Goal: Information Seeking & Learning: Learn about a topic

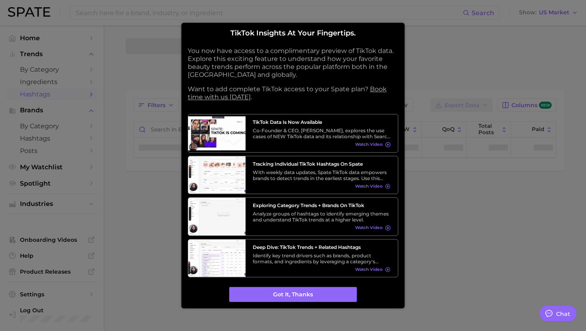
type textarea "x"
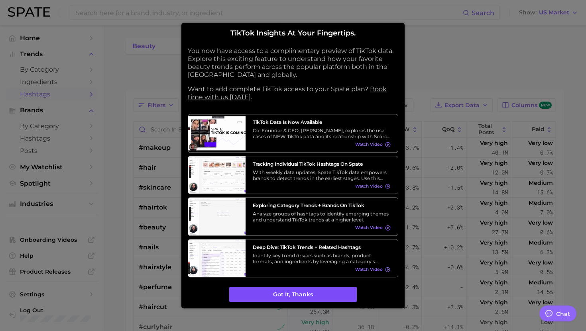
click at [270, 290] on button "Got it, thanks" at bounding box center [293, 294] width 128 height 15
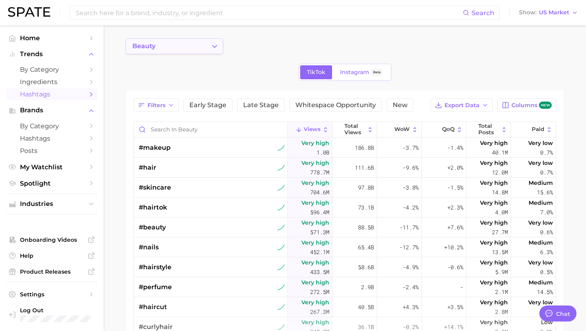
click at [200, 43] on button "beauty" at bounding box center [175, 46] width 98 height 16
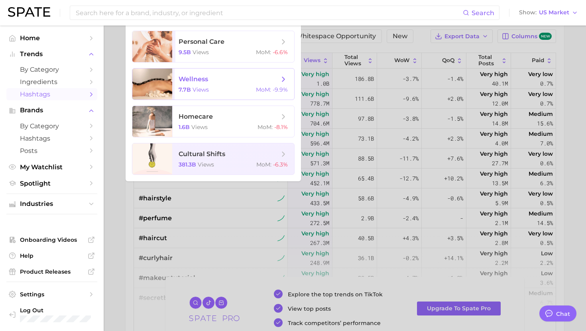
scroll to position [19, 0]
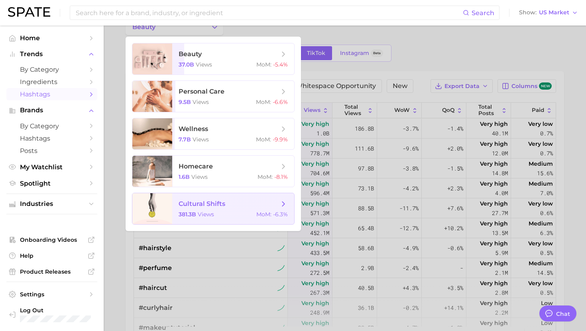
click at [198, 209] on span "cultural shifts 381.3b views MoM : -6.3%" at bounding box center [233, 208] width 122 height 31
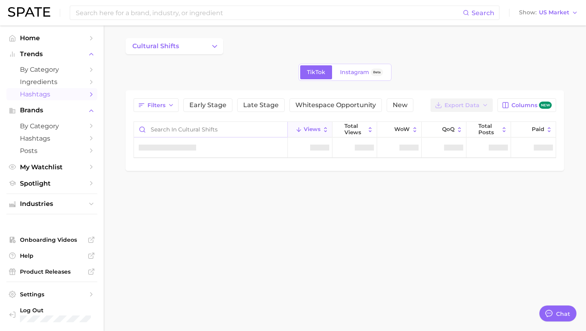
click at [158, 131] on input "Search in cultural shifts" at bounding box center [211, 129] width 154 height 15
type input "o"
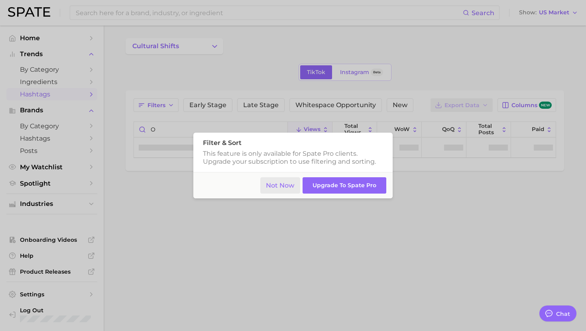
click at [273, 188] on button "Not Now" at bounding box center [280, 185] width 40 height 16
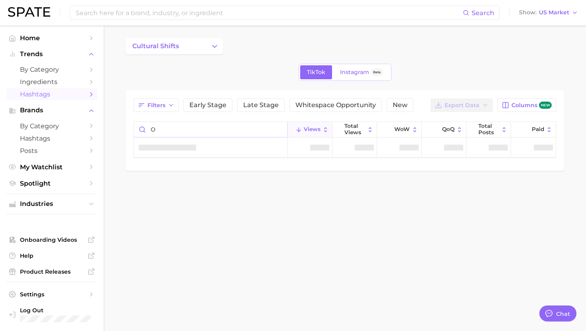
click at [243, 128] on input "o" at bounding box center [211, 129] width 154 height 15
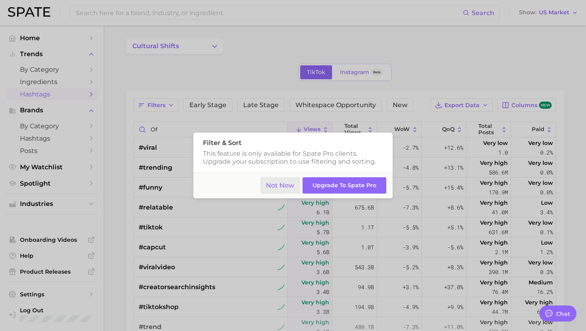
click at [269, 189] on button "Not Now" at bounding box center [280, 185] width 40 height 16
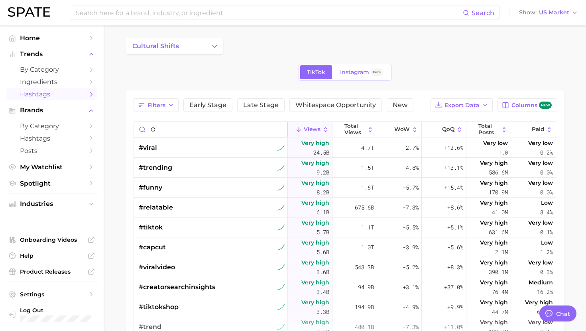
type input "o"
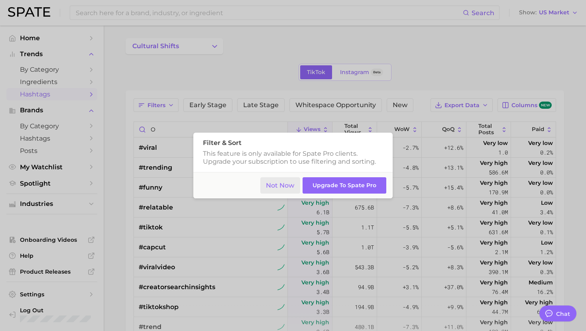
click at [270, 189] on button "Not Now" at bounding box center [280, 185] width 40 height 16
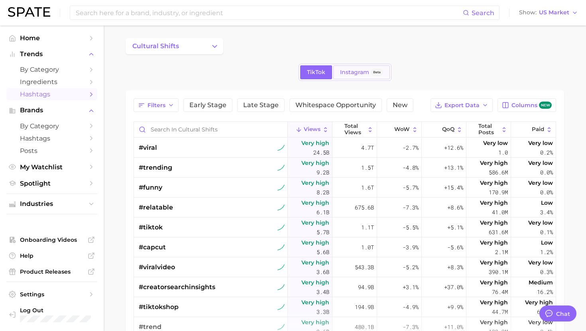
click at [350, 69] on span "Instagram" at bounding box center [354, 72] width 29 height 7
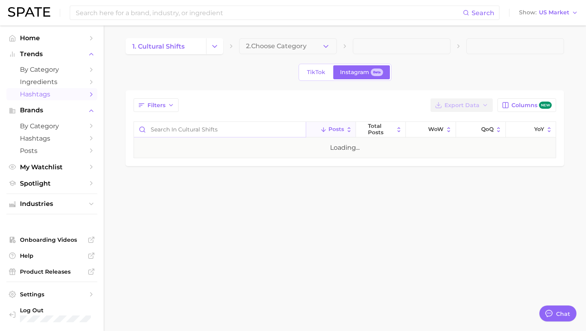
click at [258, 128] on input "Search in cultural shifts" at bounding box center [220, 129] width 172 height 15
type input "f"
type input "office"
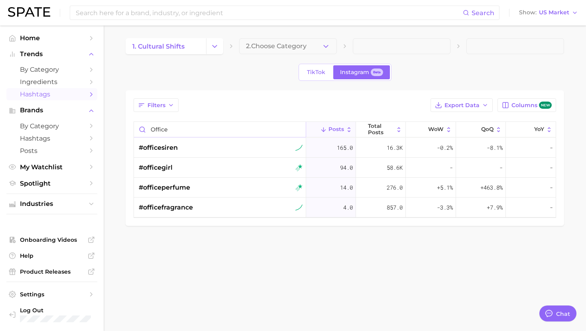
click at [297, 130] on input "office" at bounding box center [220, 129] width 172 height 15
type input "corpor"
drag, startPoint x: 185, startPoint y: 129, endPoint x: 146, endPoint y: 126, distance: 39.2
click at [146, 126] on input "corpor" at bounding box center [220, 129] width 172 height 15
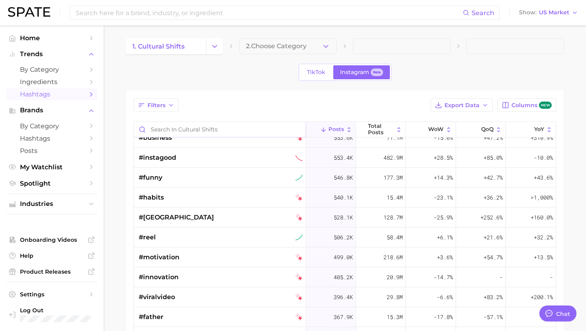
scroll to position [223, 0]
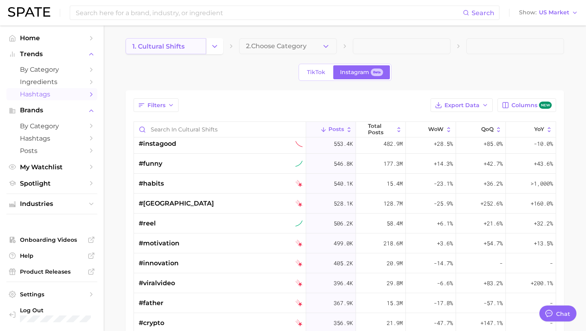
click at [182, 43] on span "1. cultural shifts" at bounding box center [158, 47] width 52 height 8
click at [310, 67] on link "TikTok" at bounding box center [316, 72] width 32 height 14
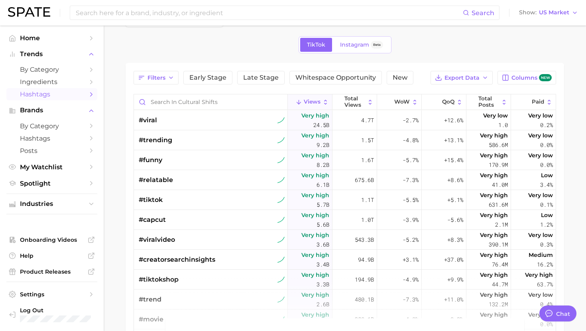
scroll to position [14, 0]
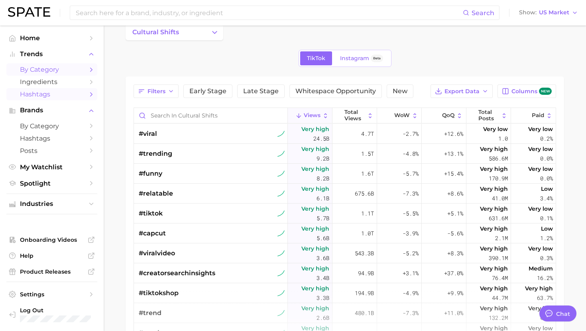
click at [60, 68] on span "by Category" at bounding box center [52, 70] width 64 height 8
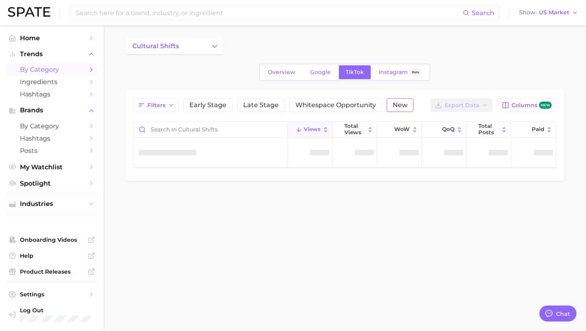
click at [394, 107] on span "New" at bounding box center [400, 105] width 15 height 6
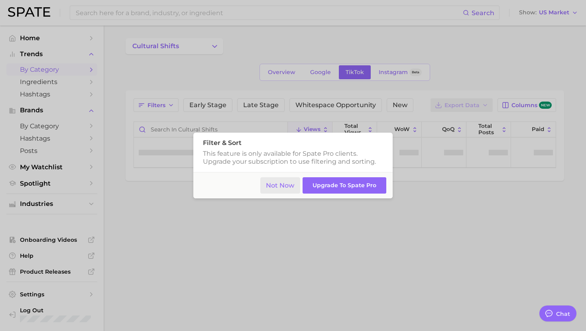
click at [283, 188] on button "Not Now" at bounding box center [280, 185] width 40 height 16
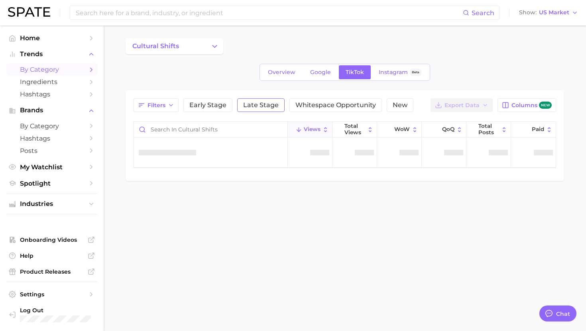
click at [255, 109] on button "Late Stage" at bounding box center [260, 105] width 47 height 14
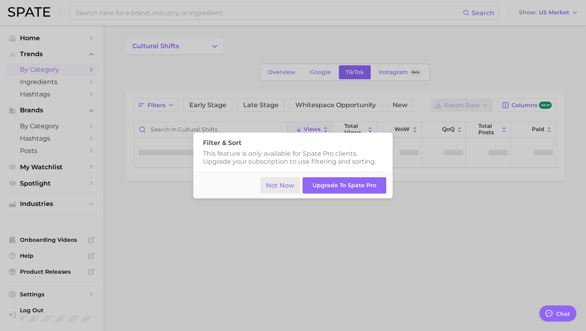
click at [270, 185] on button "Not Now" at bounding box center [280, 185] width 40 height 16
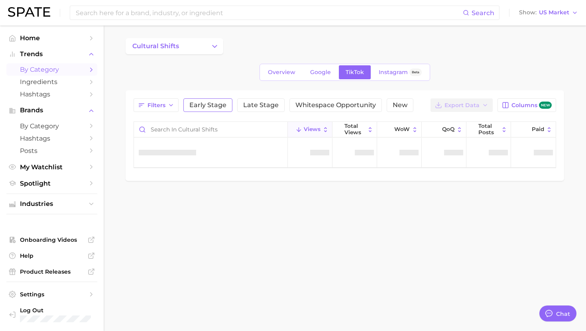
click at [215, 98] on button "Early Stage" at bounding box center [207, 105] width 49 height 14
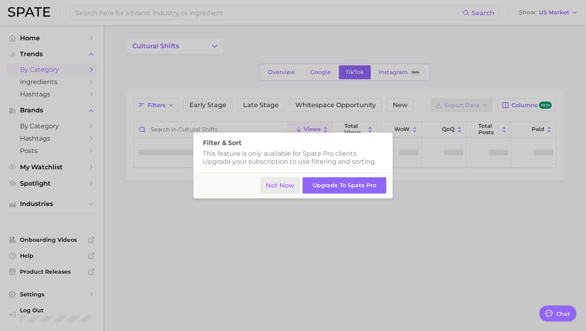
click at [280, 181] on button "Not Now" at bounding box center [280, 185] width 40 height 16
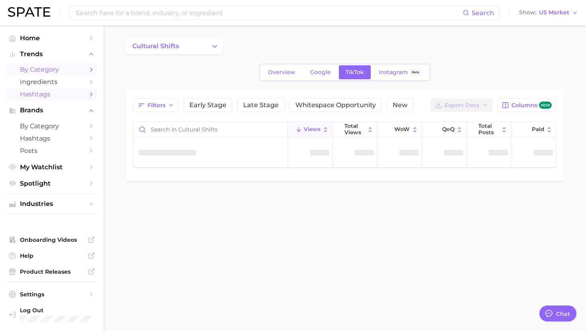
click at [59, 96] on span "Hashtags" at bounding box center [52, 95] width 64 height 8
